Goal: Find contact information: Find contact information

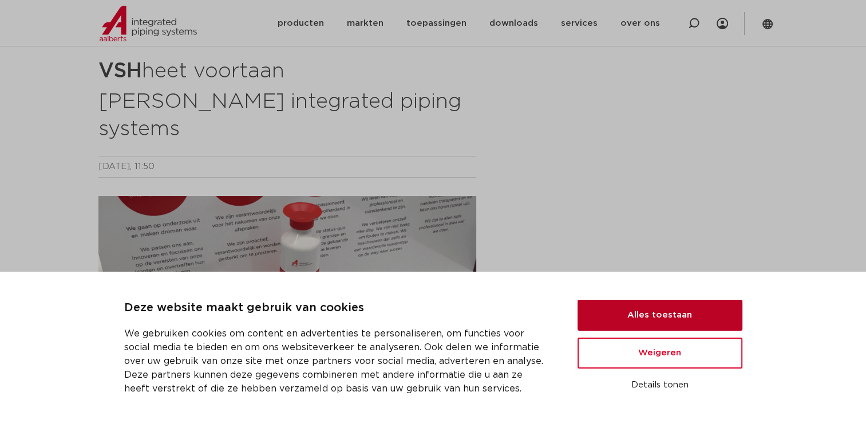
drag, startPoint x: 669, startPoint y: 317, endPoint x: 677, endPoint y: 301, distance: 17.7
click at [669, 316] on button "Alles toestaan" at bounding box center [660, 314] width 165 height 31
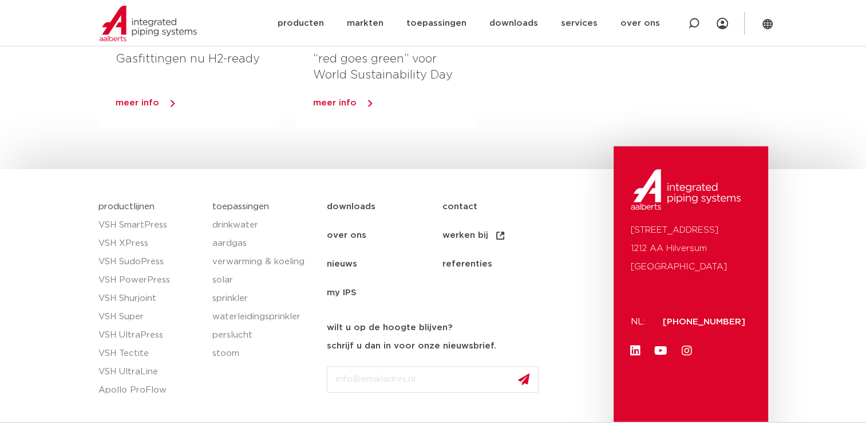
scroll to position [1031, 0]
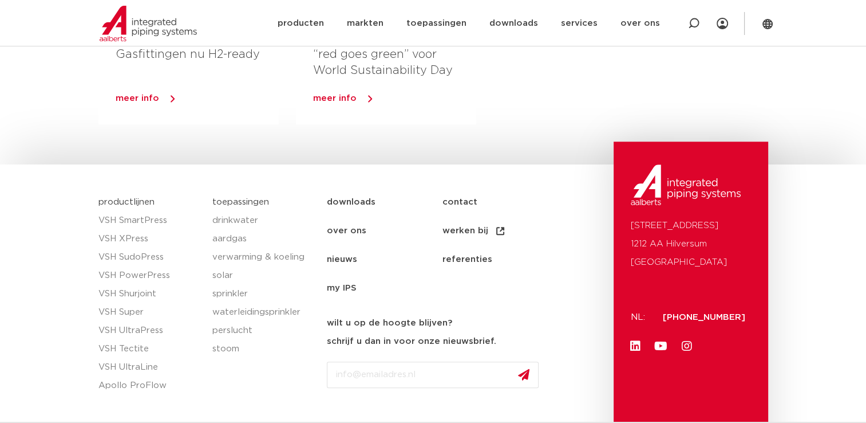
click at [460, 188] on link "contact" at bounding box center [499, 202] width 115 height 29
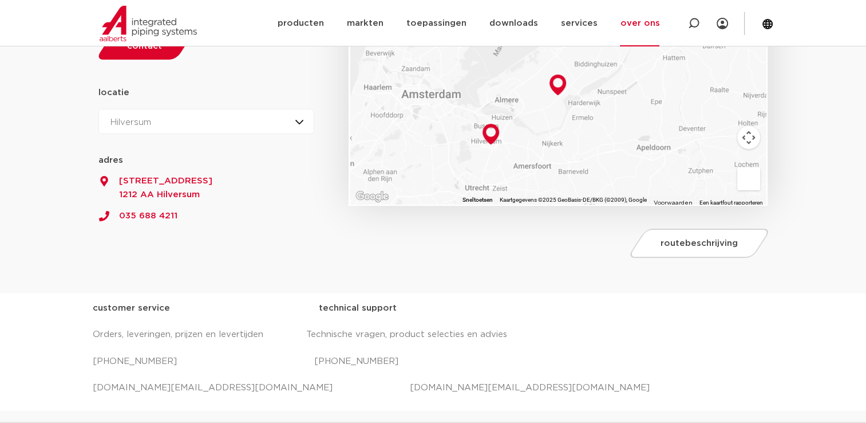
scroll to position [286, 0]
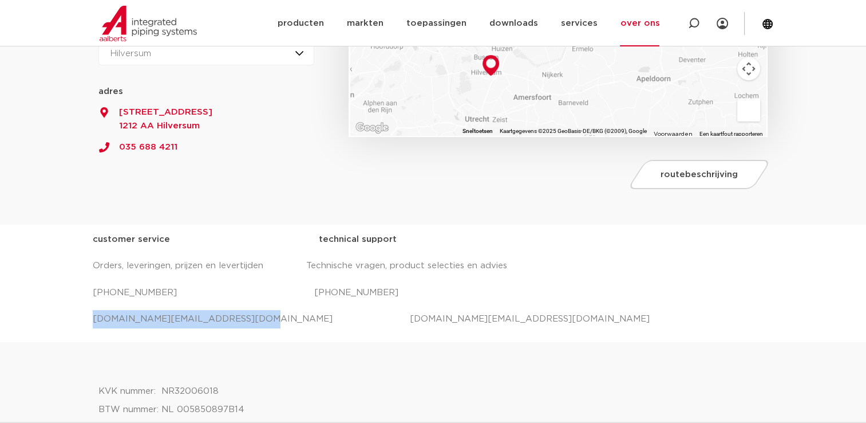
drag, startPoint x: 231, startPoint y: 318, endPoint x: 93, endPoint y: 322, distance: 138.0
click at [93, 322] on p "salessupport.nl@aalberts-ips.com projecten.nl@aalberts-ips.com" at bounding box center [433, 319] width 681 height 18
copy p "salessupport.nl@aalberts-ips.com"
click at [442, 322] on p "salessupport.nl@aalberts-ips.com projecten.nl@aalberts-ips.com" at bounding box center [433, 319] width 681 height 18
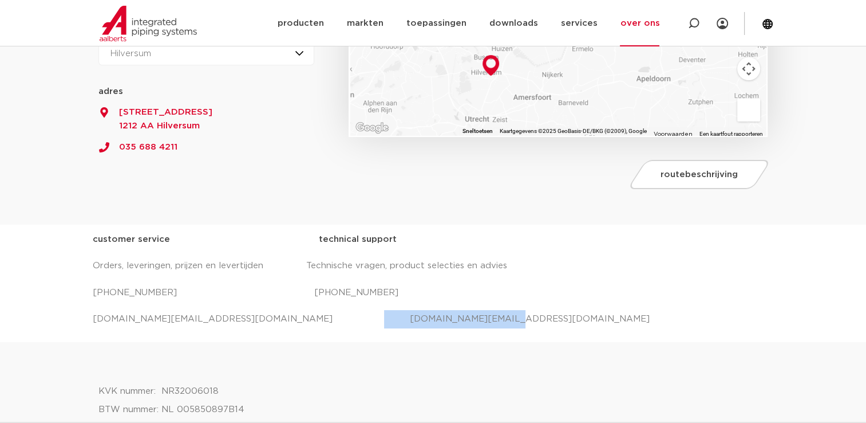
drag, startPoint x: 304, startPoint y: 317, endPoint x: 433, endPoint y: 314, distance: 129.4
click at [433, 314] on p "salessupport.nl@aalberts-ips.com projecten.nl@aalberts-ips.com" at bounding box center [433, 319] width 681 height 18
copy p "projecten.nl@aalberts-ips.com"
click at [318, 25] on link "producten" at bounding box center [300, 23] width 46 height 46
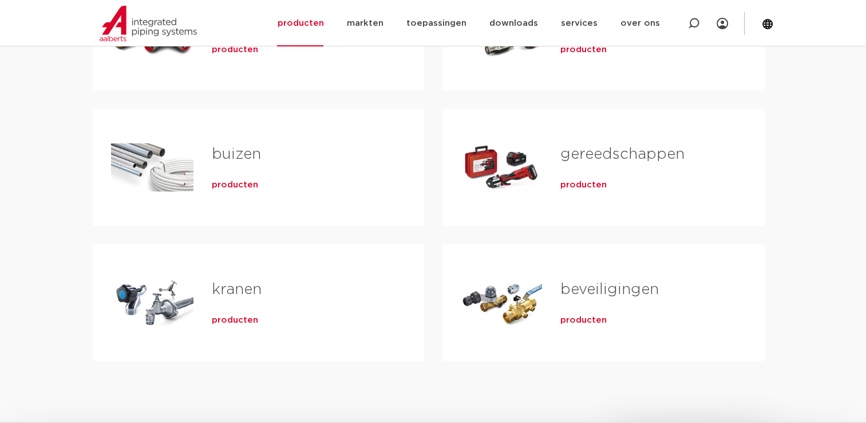
scroll to position [401, 0]
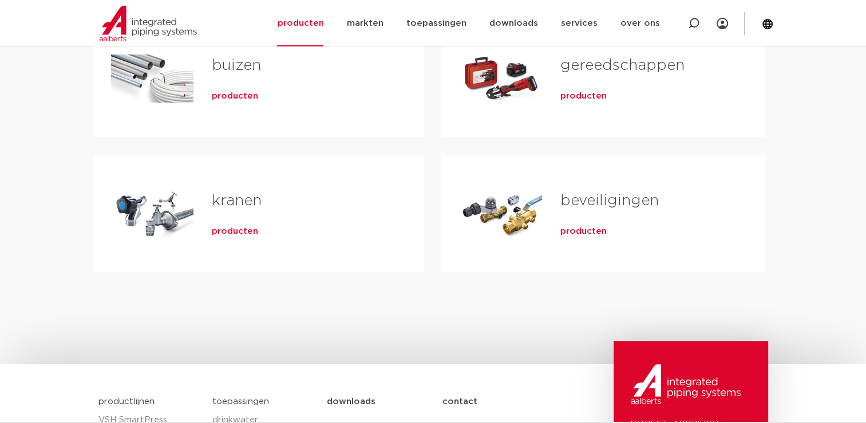
click at [580, 235] on span "producten" at bounding box center [584, 231] width 46 height 11
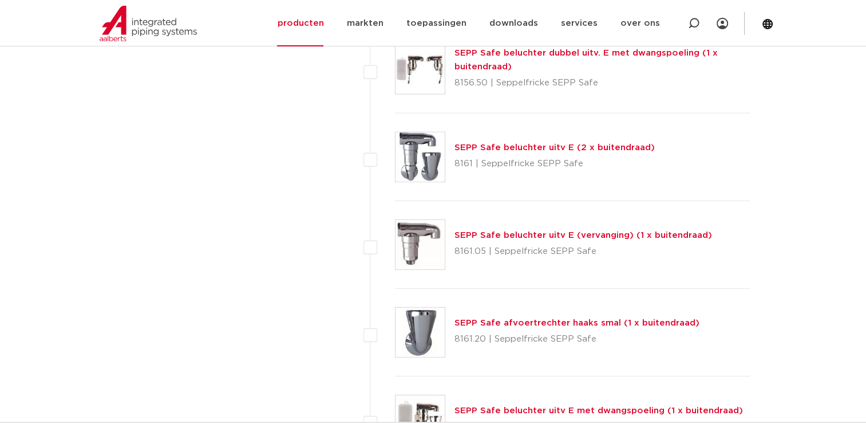
scroll to position [2863, 0]
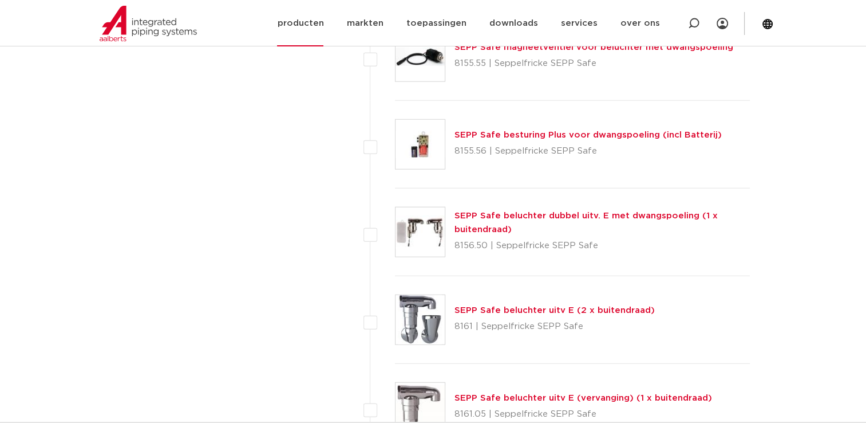
click at [321, 25] on link "producten" at bounding box center [300, 23] width 46 height 46
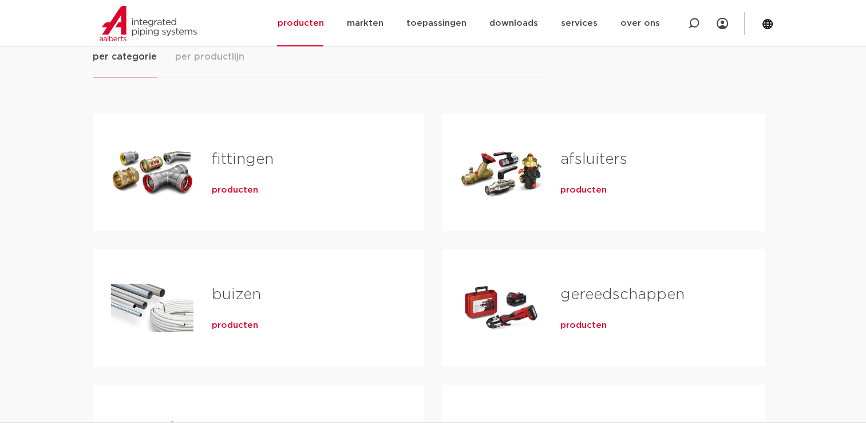
click at [598, 157] on link "afsluiters" at bounding box center [594, 159] width 67 height 15
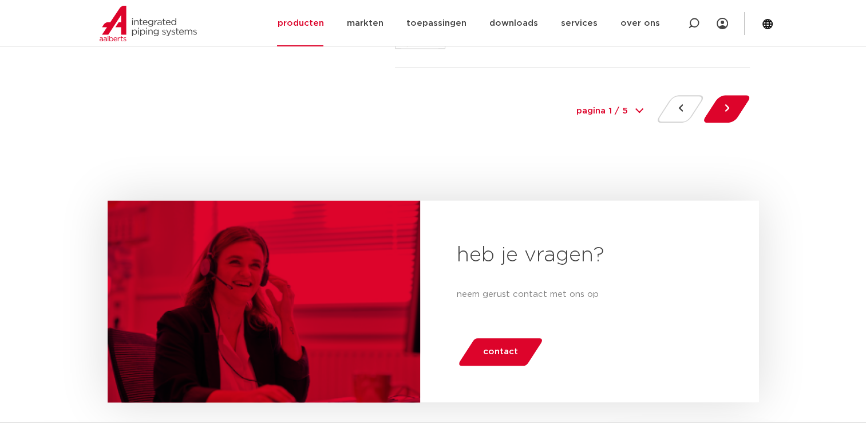
scroll to position [5440, 0]
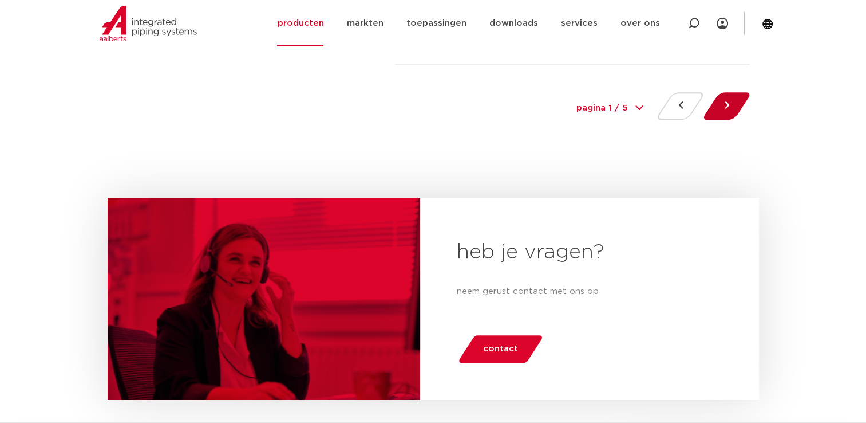
drag, startPoint x: 735, startPoint y: 97, endPoint x: 758, endPoint y: 104, distance: 23.8
click at [736, 96] on button at bounding box center [727, 105] width 33 height 27
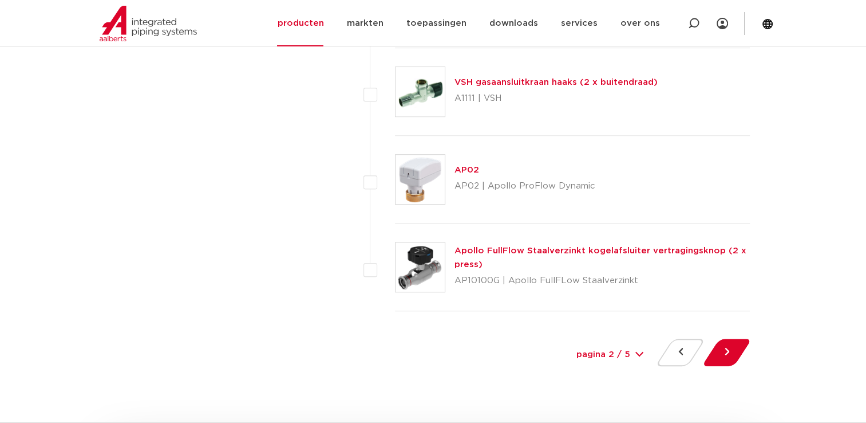
scroll to position [5211, 0]
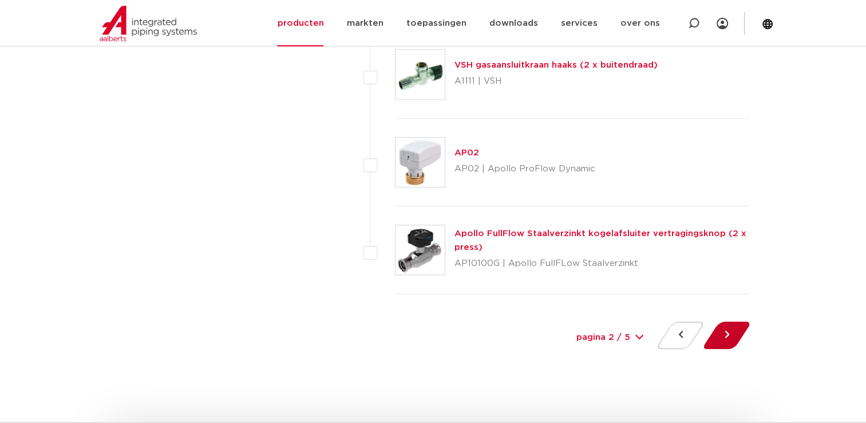
drag, startPoint x: 732, startPoint y: 328, endPoint x: 741, endPoint y: 316, distance: 15.1
click at [732, 327] on button at bounding box center [727, 334] width 33 height 27
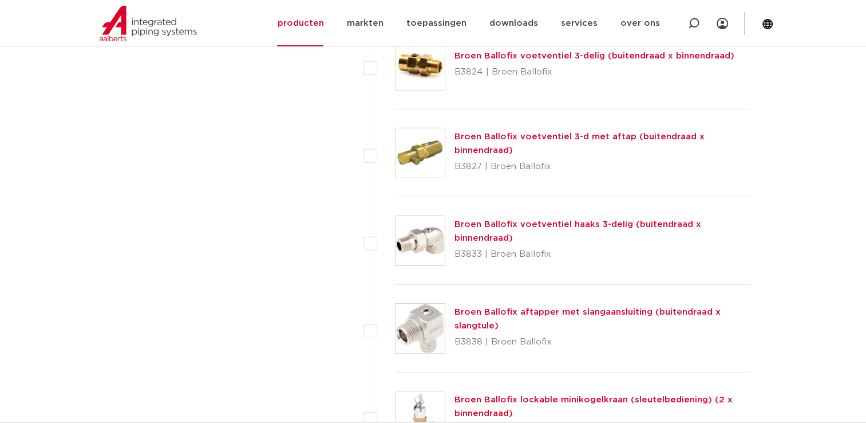
scroll to position [3493, 0]
